Goal: Task Accomplishment & Management: Complete application form

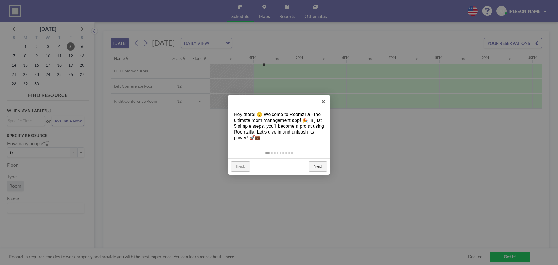
scroll to position [0, 720]
click at [318, 166] on link "Next" at bounding box center [317, 166] width 18 height 10
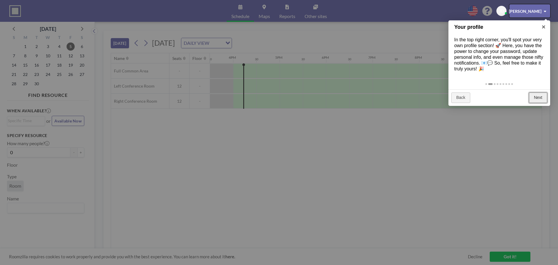
click at [538, 98] on link "Next" at bounding box center [537, 97] width 18 height 10
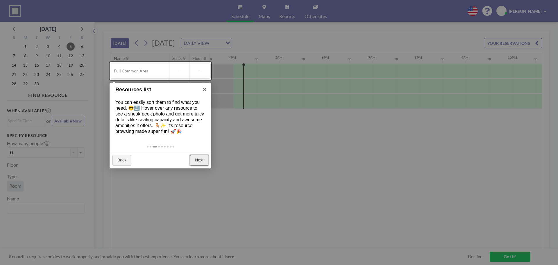
click at [199, 160] on link "Next" at bounding box center [199, 160] width 18 height 10
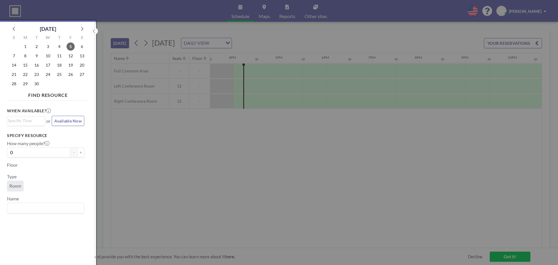
scroll to position [1, 0]
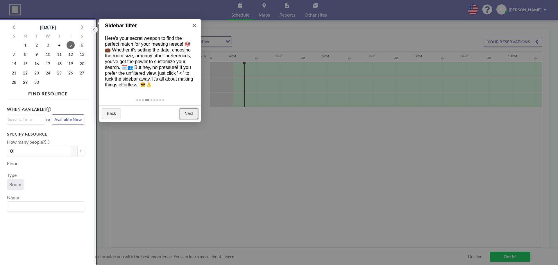
click at [192, 114] on link "Next" at bounding box center [188, 113] width 18 height 10
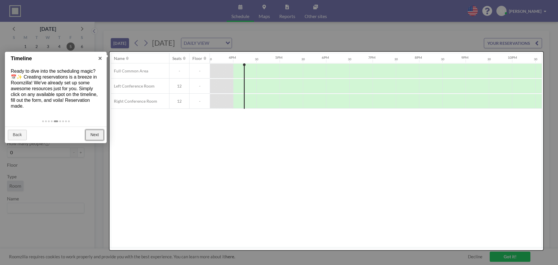
click at [93, 133] on link "Next" at bounding box center [94, 135] width 18 height 10
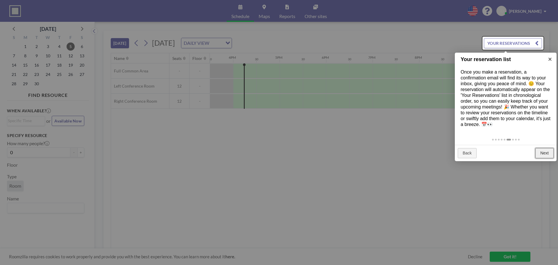
click at [546, 154] on link "Next" at bounding box center [544, 153] width 18 height 10
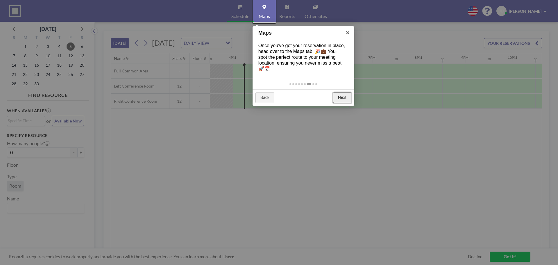
click at [344, 97] on link "Next" at bounding box center [342, 97] width 18 height 10
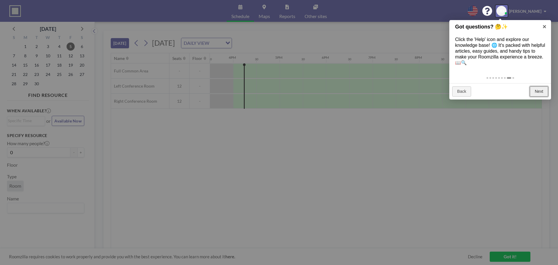
click at [538, 90] on link "Next" at bounding box center [538, 91] width 18 height 10
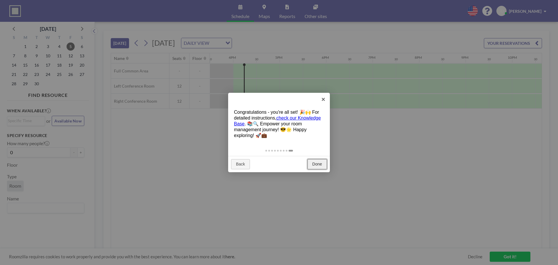
click at [314, 163] on link "Done" at bounding box center [316, 164] width 19 height 10
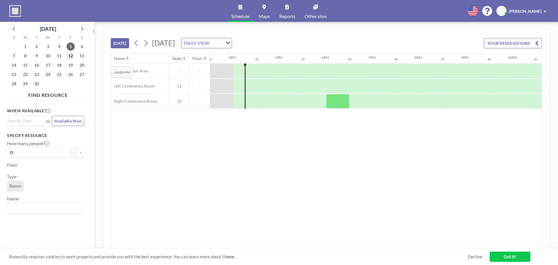
click at [71, 56] on span "12" at bounding box center [70, 56] width 8 height 8
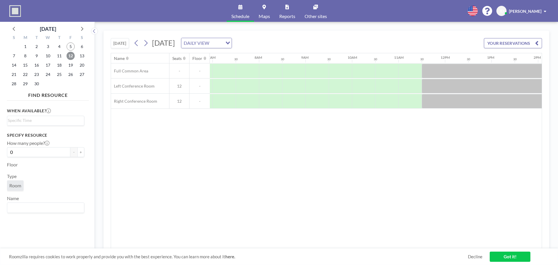
scroll to position [0, 348]
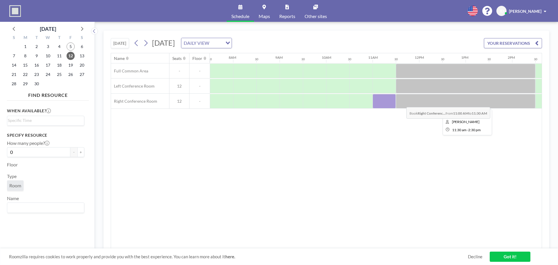
drag, startPoint x: 372, startPoint y: 104, endPoint x: 401, endPoint y: 103, distance: 29.1
click at [401, 103] on div at bounding box center [418, 101] width 1115 height 15
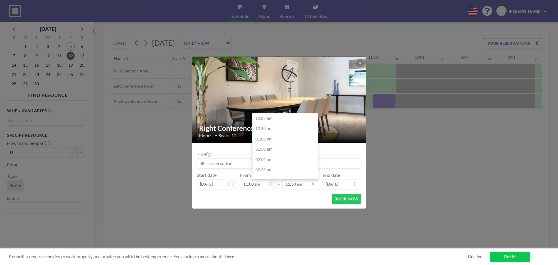
scroll to position [238, 0]
click at [299, 185] on input "11:30 am" at bounding box center [300, 184] width 36 height 10
click at [267, 148] on div "01:00 pm" at bounding box center [286, 149] width 68 height 10
type input "01:00 pm"
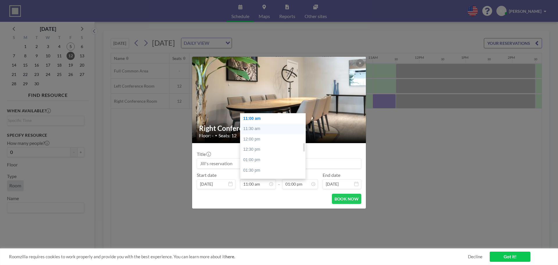
click at [253, 129] on div "11:30 am" at bounding box center [274, 128] width 68 height 10
type input "11:30 am"
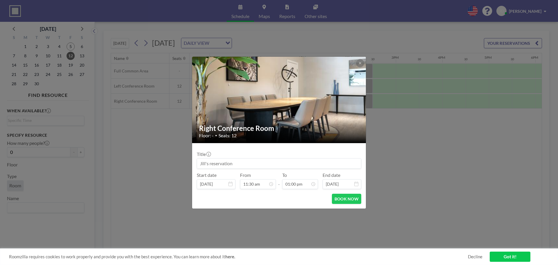
scroll to position [238, 0]
click at [217, 164] on input at bounding box center [279, 163] width 164 height 10
drag, startPoint x: 241, startPoint y: 163, endPoint x: 194, endPoint y: 164, distance: 46.5
click at [194, 164] on form "Title Start date [DATE] From 11:30 am - To 01:00 pm End date [DATE] BOOK NOW" at bounding box center [279, 175] width 174 height 65
click at [232, 165] on input at bounding box center [279, 163] width 164 height 10
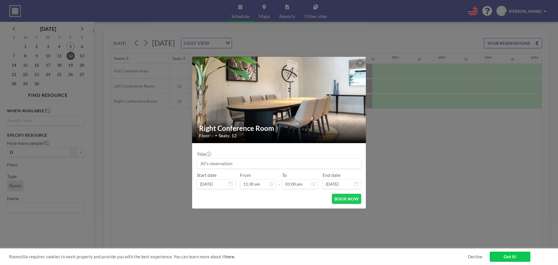
drag, startPoint x: 235, startPoint y: 163, endPoint x: 190, endPoint y: 160, distance: 45.1
click at [190, 160] on div "Right Conference Room Floor: - • Seats: 12 Title Start date [DATE] From 11:30 a…" at bounding box center [279, 132] width 558 height 265
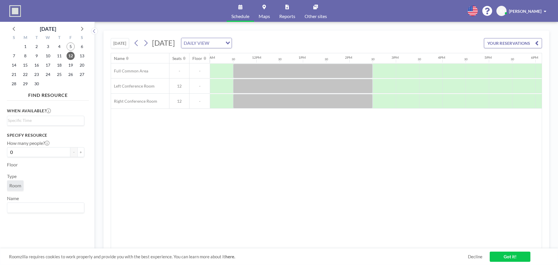
click at [319, 137] on div "Name Seats Floor 12AM 30 1AM 30 2AM 30 3AM 30 4AM 30 5AM 30 6AM 30 7AM 30 8AM 3…" at bounding box center [326, 150] width 430 height 195
click at [223, 85] on div at bounding box center [221, 86] width 23 height 15
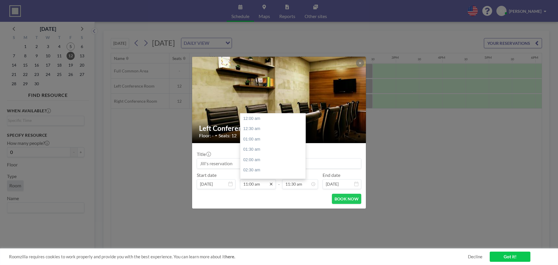
scroll to position [227, 0]
click at [261, 131] on div "11:30 am" at bounding box center [274, 128] width 68 height 10
type input "11:30 am"
click at [250, 119] on div "11:30 am" at bounding box center [274, 118] width 68 height 10
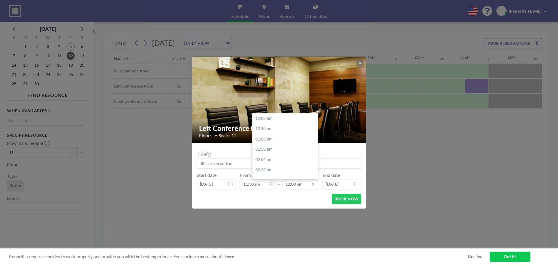
click at [289, 184] on input "12:00 pm" at bounding box center [300, 184] width 36 height 10
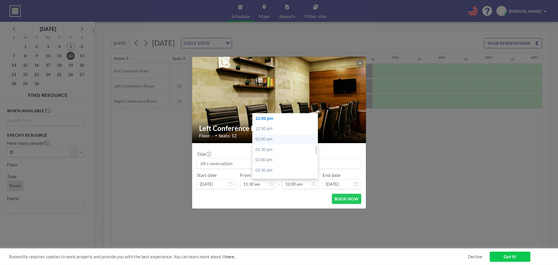
click at [267, 139] on div "01:00 pm" at bounding box center [286, 139] width 68 height 10
type input "01:00 pm"
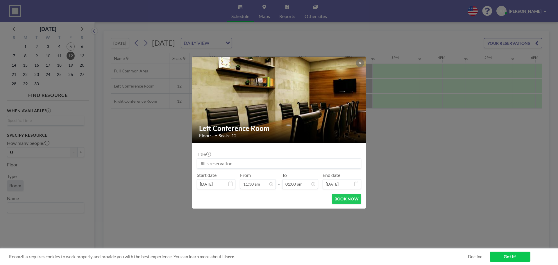
click at [253, 163] on input at bounding box center [279, 163] width 164 height 10
type input "Theradaptive/[PERSON_NAME] Gonit"
click at [338, 198] on button "BOOK NOW" at bounding box center [346, 198] width 29 height 10
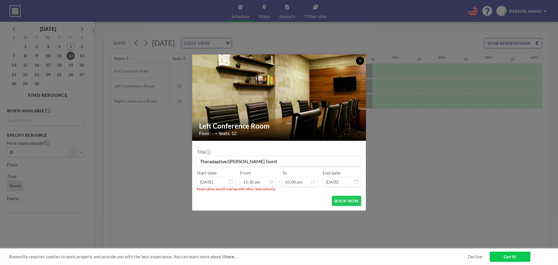
click at [359, 59] on icon at bounding box center [359, 60] width 3 height 3
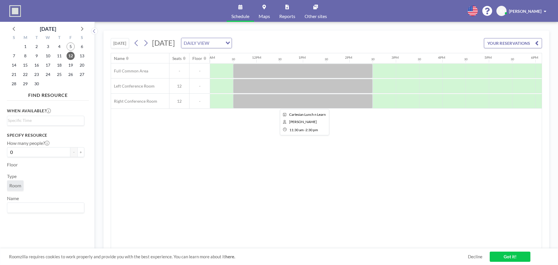
click at [288, 95] on div at bounding box center [302, 101] width 139 height 15
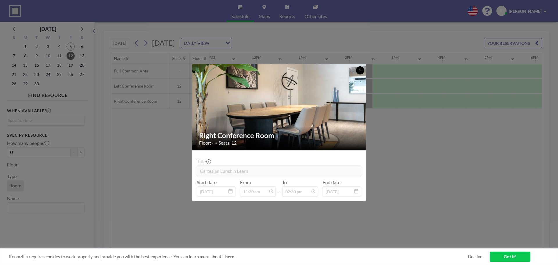
click at [359, 69] on icon at bounding box center [359, 70] width 3 height 3
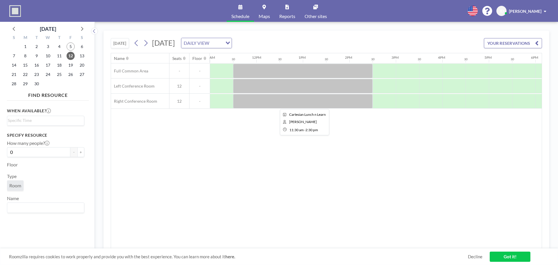
drag, startPoint x: 295, startPoint y: 102, endPoint x: 283, endPoint y: 102, distance: 12.5
click at [283, 102] on div at bounding box center [302, 101] width 139 height 15
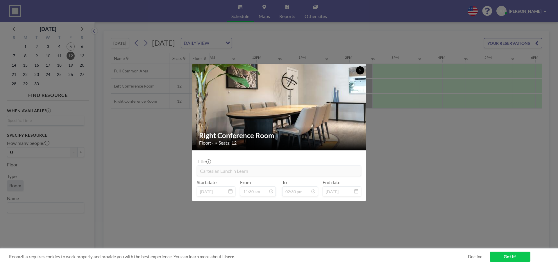
click at [359, 69] on icon at bounding box center [359, 70] width 3 height 3
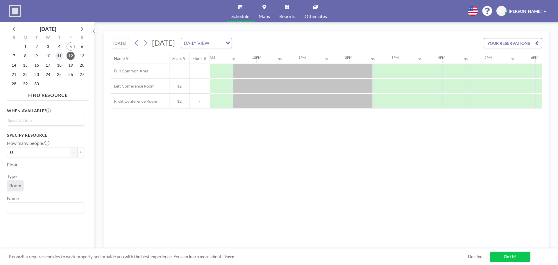
click at [61, 57] on span "11" at bounding box center [59, 56] width 8 height 8
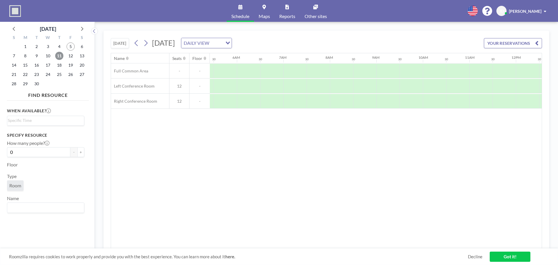
scroll to position [0, 348]
click at [69, 56] on span "12" at bounding box center [70, 56] width 8 height 8
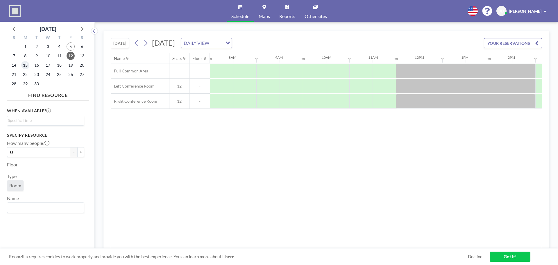
click at [26, 66] on span "15" at bounding box center [25, 65] width 8 height 8
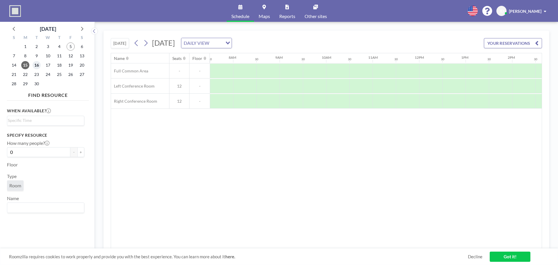
click at [36, 65] on span "16" at bounding box center [37, 65] width 8 height 8
click at [45, 65] on span "17" at bounding box center [48, 65] width 8 height 8
click at [61, 66] on span "18" at bounding box center [59, 65] width 8 height 8
click at [70, 66] on span "19" at bounding box center [70, 65] width 8 height 8
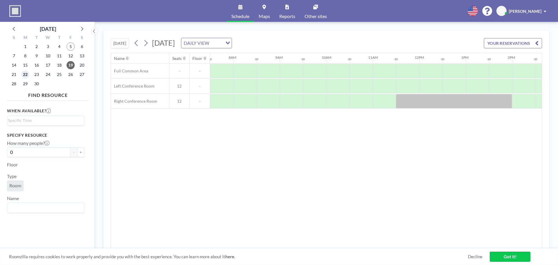
click at [23, 74] on span "22" at bounding box center [25, 74] width 8 height 8
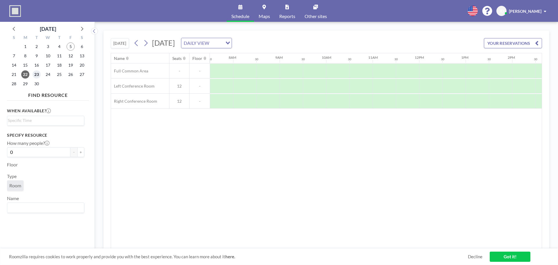
click at [38, 75] on span "23" at bounding box center [37, 74] width 8 height 8
click at [46, 75] on span "24" at bounding box center [48, 74] width 8 height 8
click at [57, 76] on span "25" at bounding box center [59, 74] width 8 height 8
click at [70, 75] on span "26" at bounding box center [70, 74] width 8 height 8
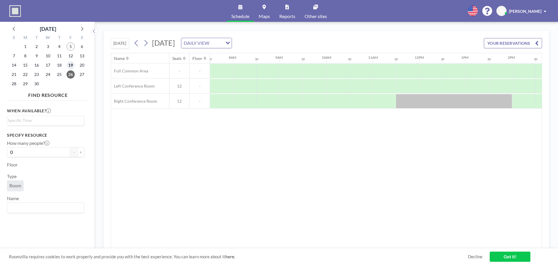
click at [72, 67] on span "19" at bounding box center [70, 65] width 8 height 8
click at [26, 57] on span "8" at bounding box center [25, 56] width 8 height 8
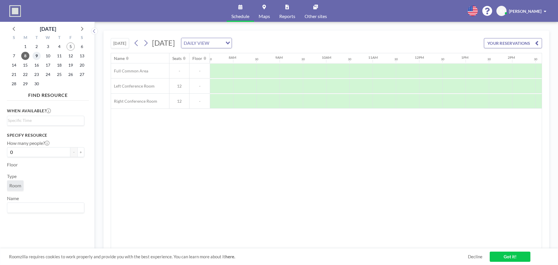
click at [38, 57] on span "9" at bounding box center [37, 56] width 8 height 8
click at [50, 56] on span "10" at bounding box center [48, 56] width 8 height 8
click at [61, 56] on span "11" at bounding box center [59, 56] width 8 height 8
click at [70, 56] on span "12" at bounding box center [70, 56] width 8 height 8
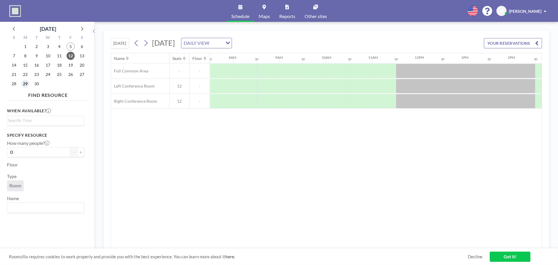
click at [27, 86] on span "29" at bounding box center [25, 84] width 8 height 8
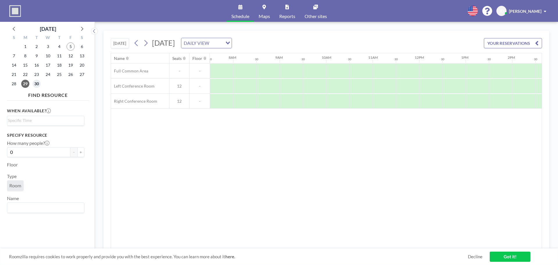
click at [35, 84] on span "30" at bounding box center [37, 84] width 8 height 8
click at [70, 65] on span "19" at bounding box center [70, 65] width 8 height 8
